Goal: Task Accomplishment & Management: Manage account settings

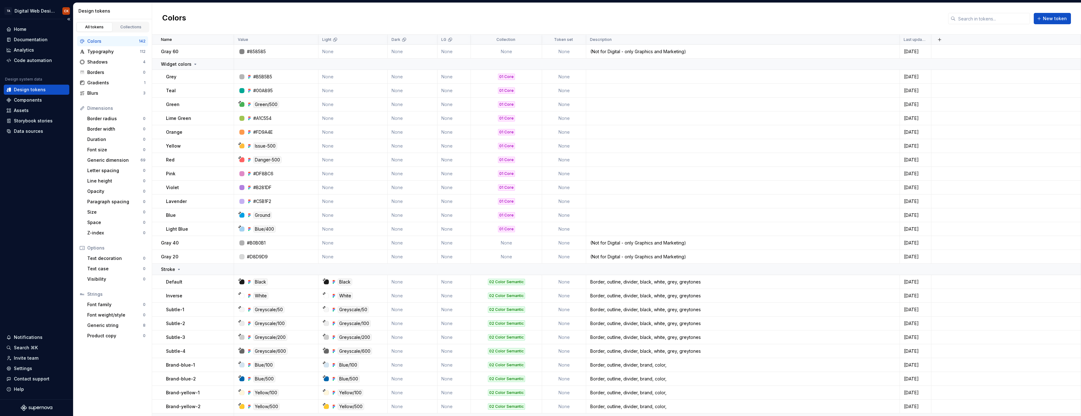
click at [25, 88] on div "Design tokens" at bounding box center [30, 90] width 32 height 6
click at [26, 96] on div "Components" at bounding box center [36, 100] width 65 height 10
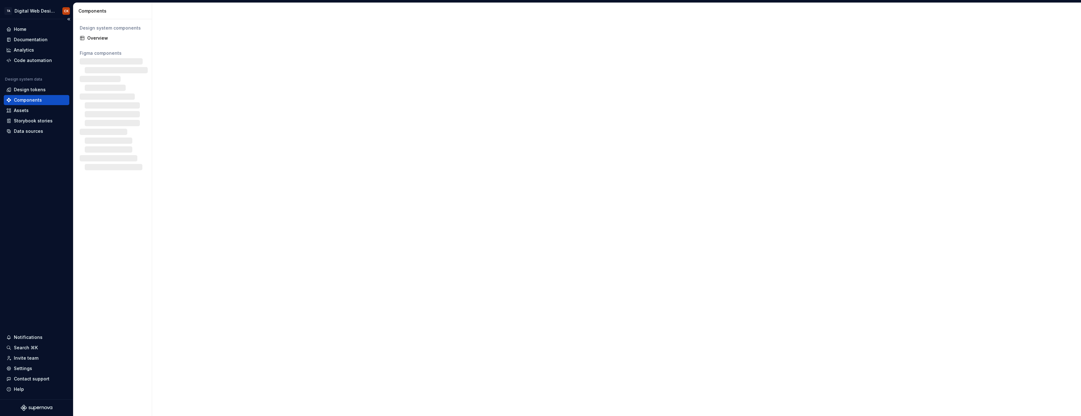
click at [27, 98] on div "Components" at bounding box center [28, 100] width 28 height 6
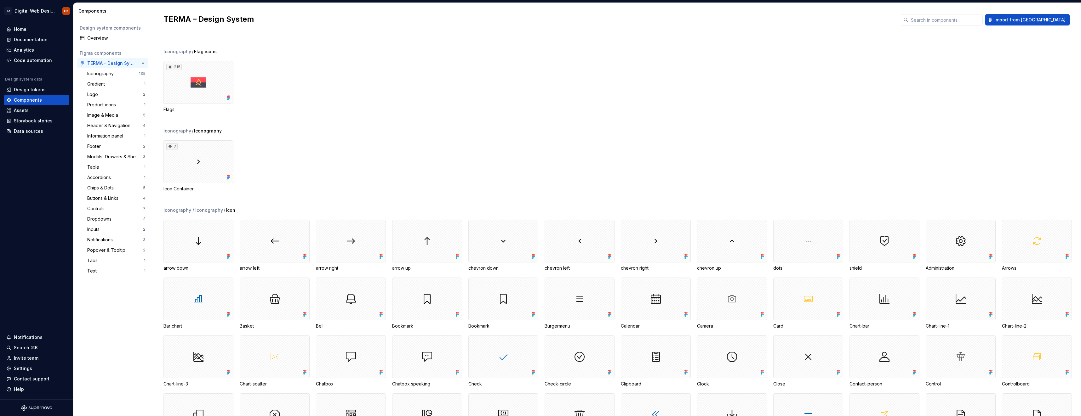
drag, startPoint x: 105, startPoint y: 78, endPoint x: 103, endPoint y: 66, distance: 12.8
drag, startPoint x: 103, startPoint y: 66, endPoint x: 397, endPoint y: 47, distance: 294.4
click at [396, 46] on div "Iconography / Flag icons 215 Flags Iconography / Iconography 7 Icon Container I…" at bounding box center [621, 226] width 917 height 379
click at [31, 90] on div "Design tokens" at bounding box center [30, 90] width 32 height 6
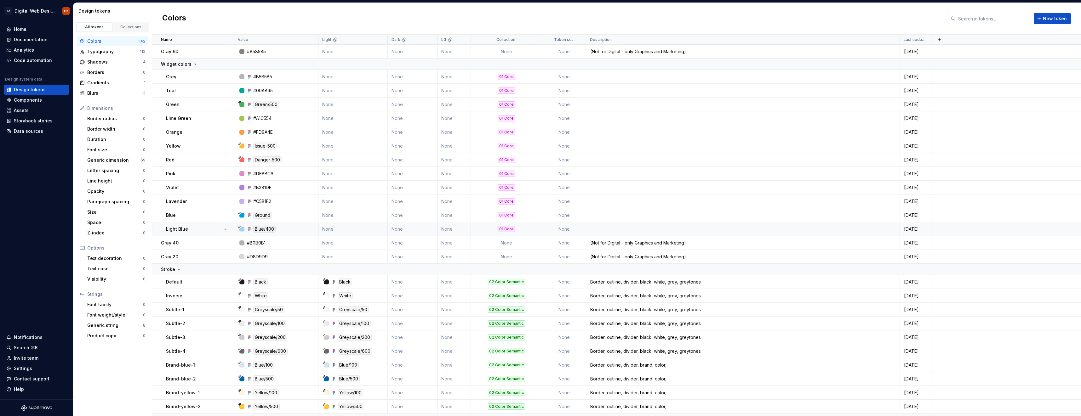
click at [190, 231] on div "Light Blue" at bounding box center [199, 229] width 67 height 6
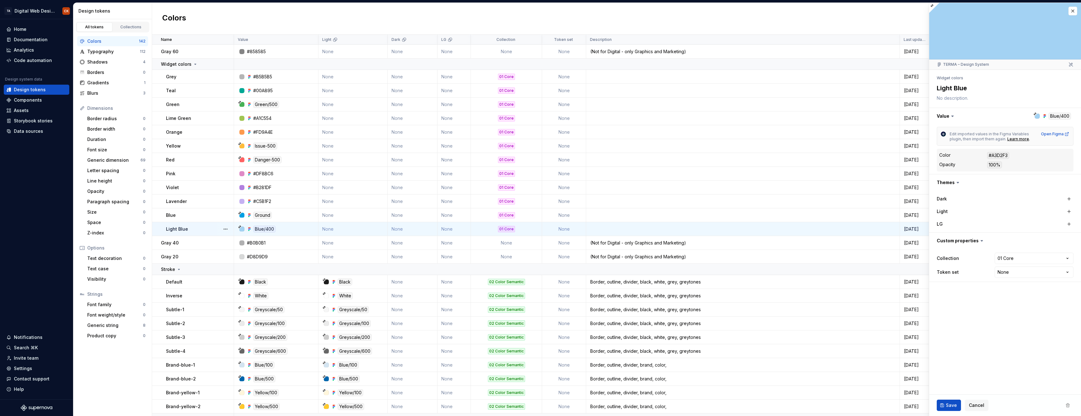
type textarea "*"
